Goal: Task Accomplishment & Management: Manage account settings

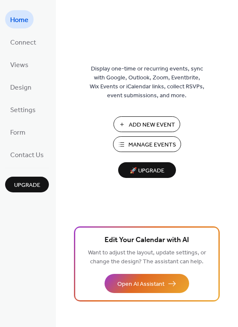
click at [138, 128] on span "Add New Event" at bounding box center [152, 125] width 46 height 9
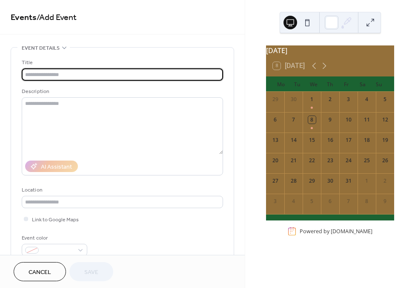
click at [147, 78] on input "text" at bounding box center [122, 74] width 201 height 12
type input "*"
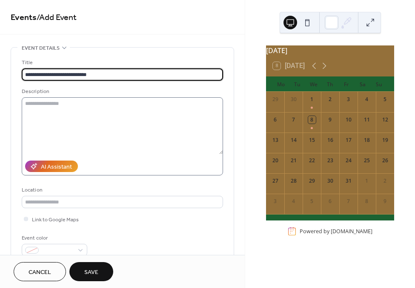
type input "**********"
click at [129, 119] on textarea at bounding box center [122, 125] width 201 height 57
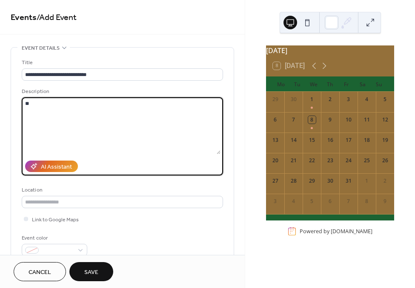
type textarea "*"
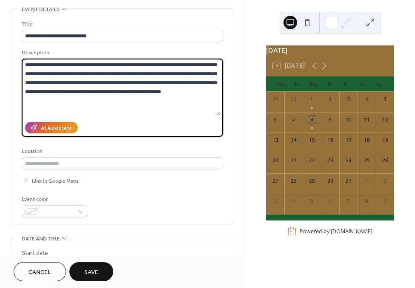
scroll to position [60, 0]
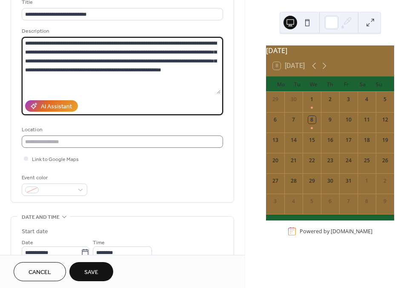
type textarea "**********"
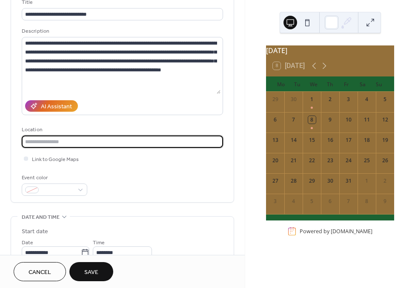
click at [107, 145] on input "text" at bounding box center [122, 142] width 201 height 12
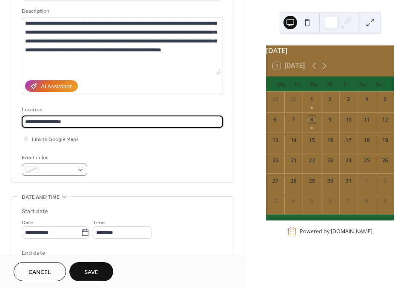
type input "**********"
click at [80, 171] on div at bounding box center [54, 170] width 65 height 12
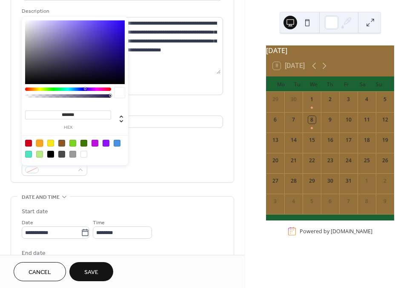
click at [39, 143] on div at bounding box center [39, 143] width 7 height 7
type input "*******"
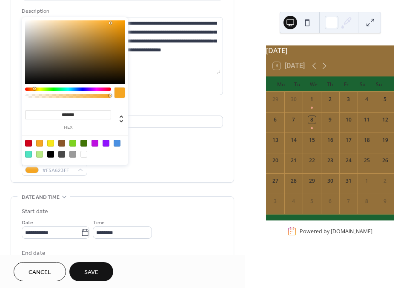
click at [125, 162] on div "******* hex" at bounding box center [75, 91] width 106 height 148
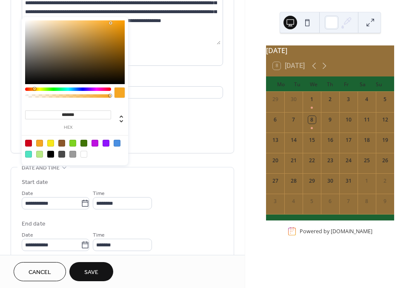
scroll to position [143, 0]
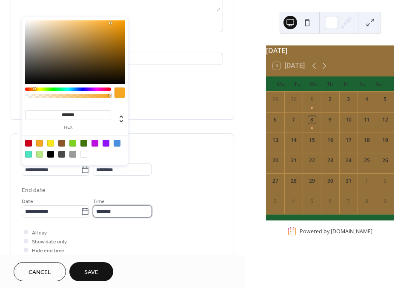
click at [123, 214] on input "*******" at bounding box center [122, 211] width 59 height 12
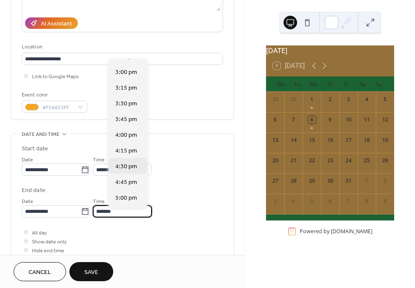
scroll to position [173, 0]
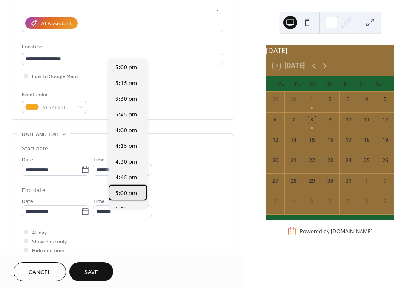
click at [126, 190] on span "5:00 pm" at bounding box center [126, 193] width 22 height 9
type input "*******"
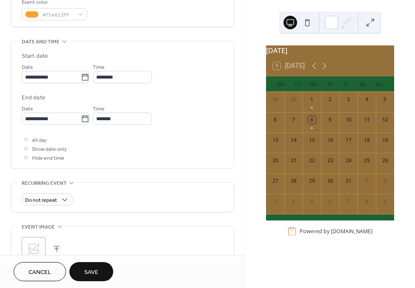
scroll to position [270, 0]
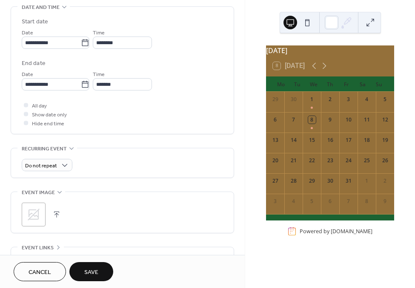
click at [40, 216] on icon at bounding box center [34, 215] width 14 height 14
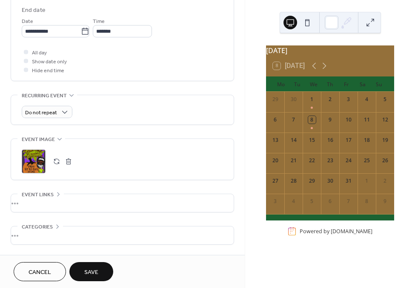
scroll to position [325, 0]
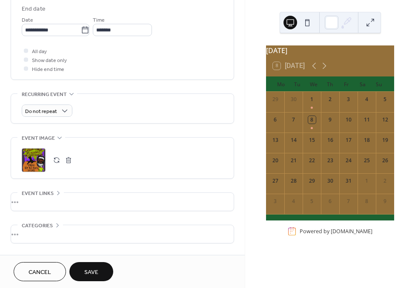
click at [103, 205] on div "•••" at bounding box center [122, 202] width 222 height 18
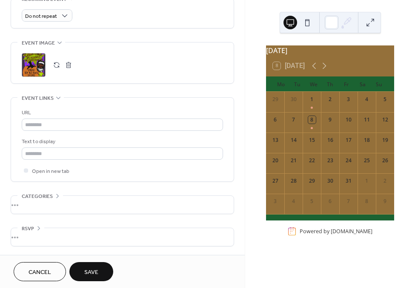
scroll to position [424, 0]
click at [97, 267] on button "Save" at bounding box center [91, 271] width 44 height 19
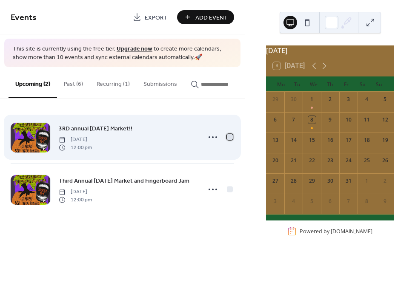
click at [228, 138] on div at bounding box center [230, 137] width 6 height 6
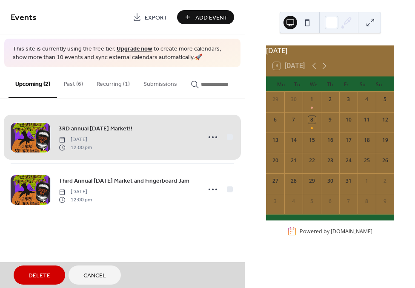
click at [43, 279] on span "Delete" at bounding box center [39, 276] width 22 height 9
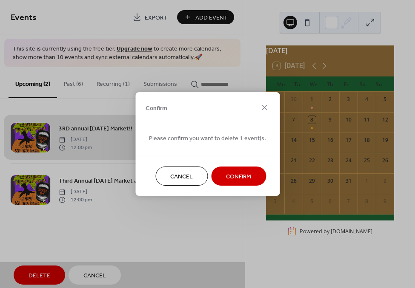
click at [239, 176] on span "Confirm" at bounding box center [238, 177] width 25 height 9
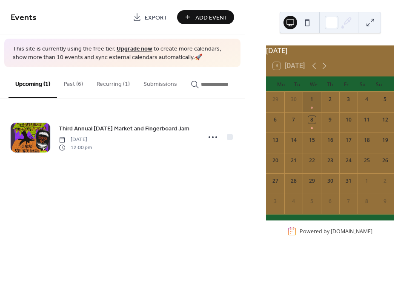
click at [313, 111] on div "1" at bounding box center [311, 102] width 18 height 20
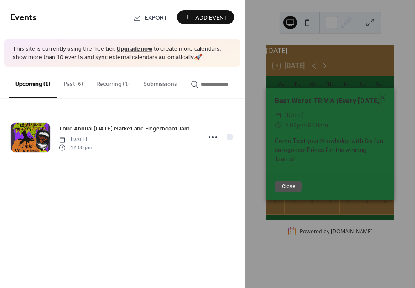
click at [284, 121] on div "​ Wednesday, October 1, 2025" at bounding box center [330, 116] width 110 height 10
click at [104, 82] on button "Recurring (1)" at bounding box center [113, 82] width 47 height 30
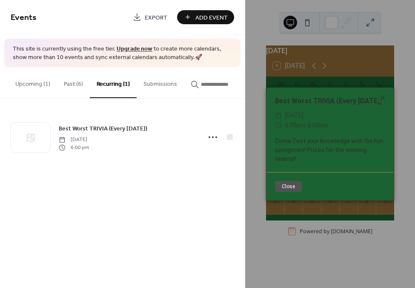
click at [256, 138] on div "Best Worst TRIVIA (Every Wednesday) ​ Wednesday, October 1, 2025 ​ 6:00pm - 8:0…" at bounding box center [330, 144] width 170 height 288
click at [401, 53] on div "Best Worst TRIVIA (Every Wednesday) ​ Wednesday, October 1, 2025 ​ 6:00pm - 8:0…" at bounding box center [330, 144] width 170 height 288
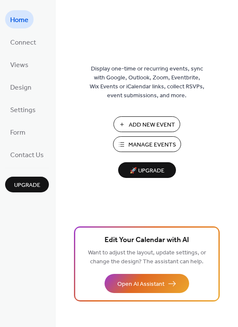
click at [145, 142] on span "Manage Events" at bounding box center [152, 145] width 48 height 9
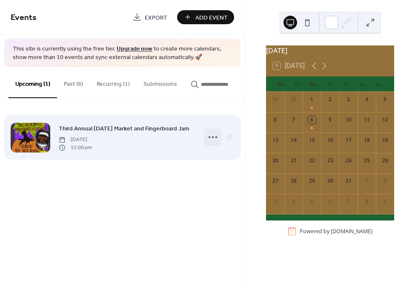
click at [212, 137] on icon at bounding box center [213, 138] width 14 height 14
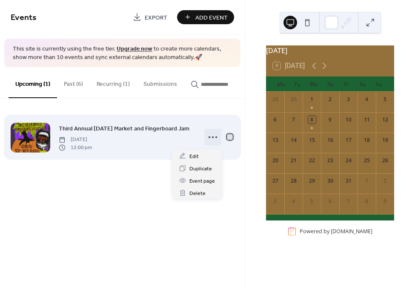
click at [231, 139] on div at bounding box center [230, 137] width 6 height 6
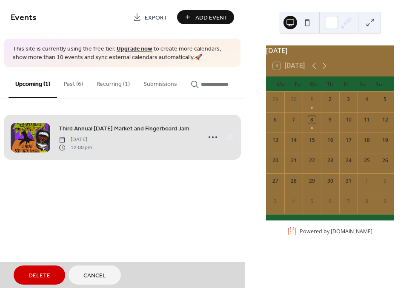
click at [228, 140] on span "Third Annual Halloween Market and Fingerboard Jam Saturday, October 25, 2025 12…" at bounding box center [122, 137] width 223 height 52
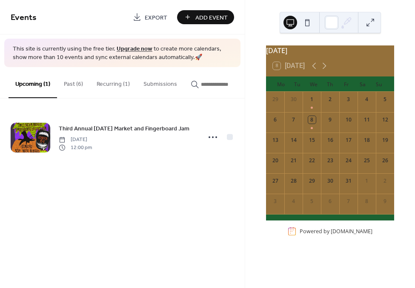
click at [199, 17] on span "Add Event" at bounding box center [211, 17] width 32 height 9
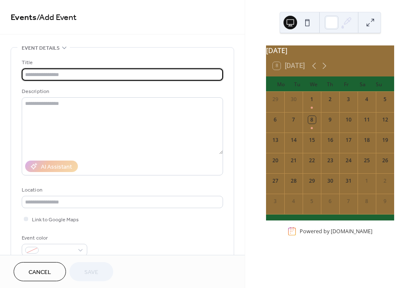
click at [52, 267] on button "Cancel" at bounding box center [40, 271] width 52 height 19
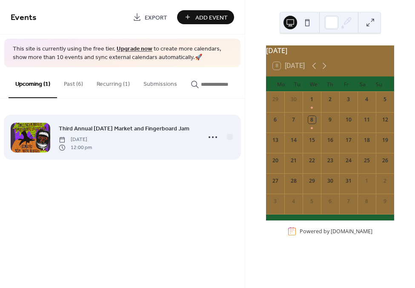
click at [46, 131] on div at bounding box center [31, 138] width 40 height 30
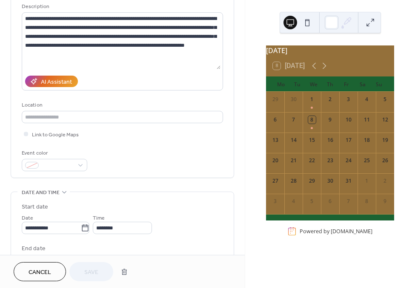
scroll to position [85, 0]
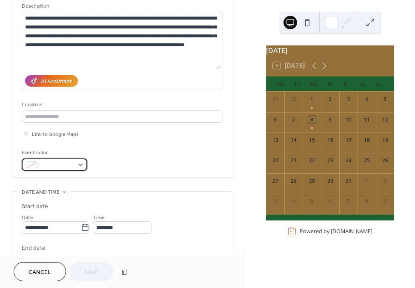
click at [73, 169] on span at bounding box center [57, 165] width 31 height 9
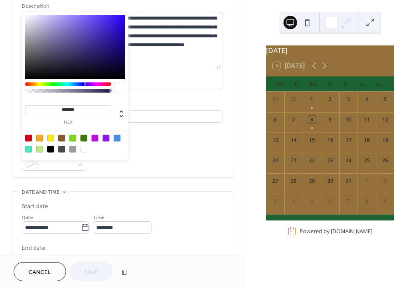
click at [41, 139] on div at bounding box center [39, 138] width 7 height 7
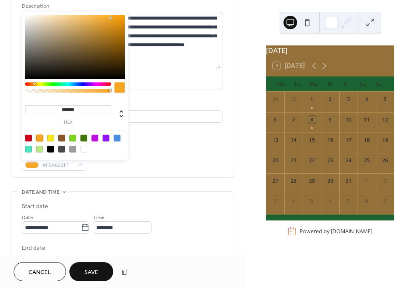
click at [30, 137] on div at bounding box center [28, 138] width 7 height 7
type input "*******"
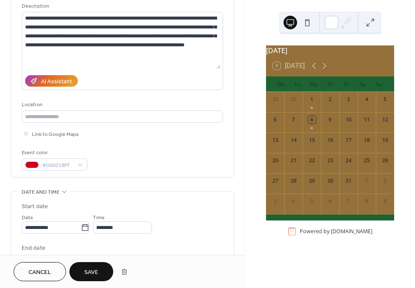
click at [136, 170] on div "Event color #D0021BFF" at bounding box center [122, 159] width 201 height 23
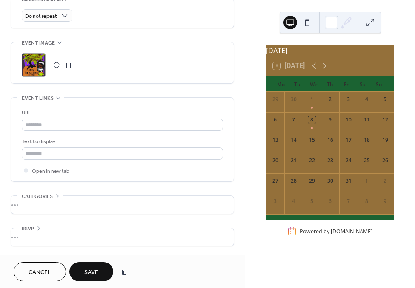
scroll to position [425, 0]
click at [53, 198] on div "•••" at bounding box center [122, 205] width 222 height 18
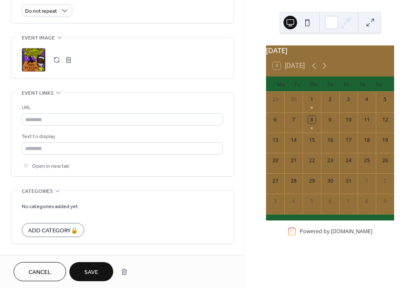
scroll to position [459, 0]
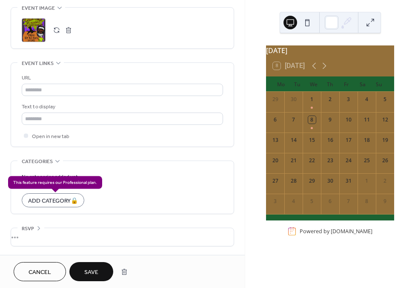
click at [74, 199] on div "Add Category 🔒" at bounding box center [53, 200] width 62 height 14
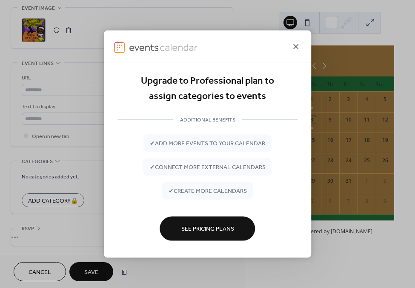
click at [299, 48] on icon at bounding box center [295, 47] width 10 height 10
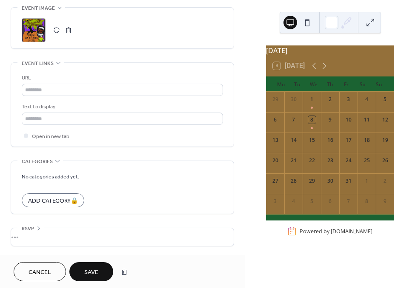
scroll to position [460, 0]
click at [35, 229] on div "•••" at bounding box center [122, 237] width 222 height 18
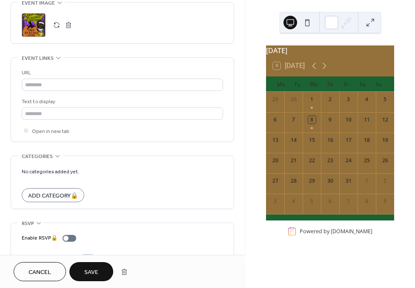
click at [140, 197] on form "No categories added yet. Add Category 🔒" at bounding box center [122, 185] width 201 height 36
click at [69, 243] on div "Enable RSVP 🔒" at bounding box center [51, 238] width 58 height 9
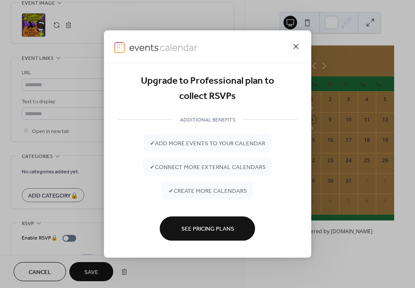
click at [295, 48] on icon at bounding box center [295, 47] width 10 height 10
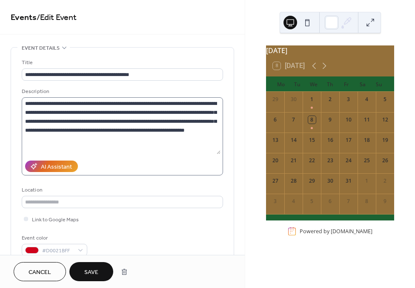
scroll to position [0, 0]
click at [101, 269] on button "Save" at bounding box center [91, 271] width 44 height 19
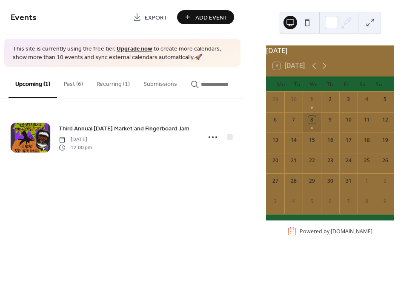
click at [310, 125] on div "8" at bounding box center [311, 122] width 18 height 20
